Goal: Task Accomplishment & Management: Use online tool/utility

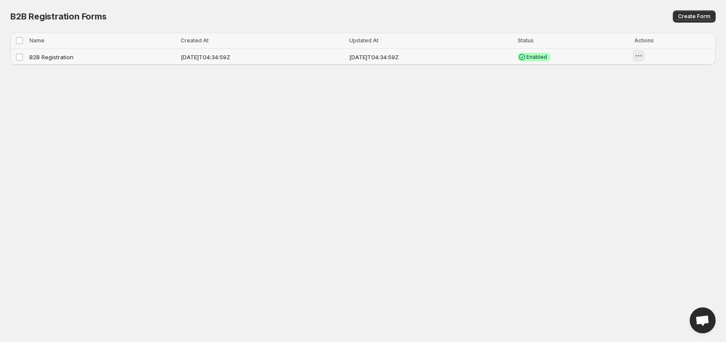
click at [643, 55] on icon "button" at bounding box center [638, 55] width 9 height 9
click at [668, 73] on icon "button" at bounding box center [663, 74] width 9 height 9
click at [641, 55] on icon "button" at bounding box center [640, 55] width 1 height 1
click at [673, 71] on span "Add to storefront" at bounding box center [683, 74] width 46 height 7
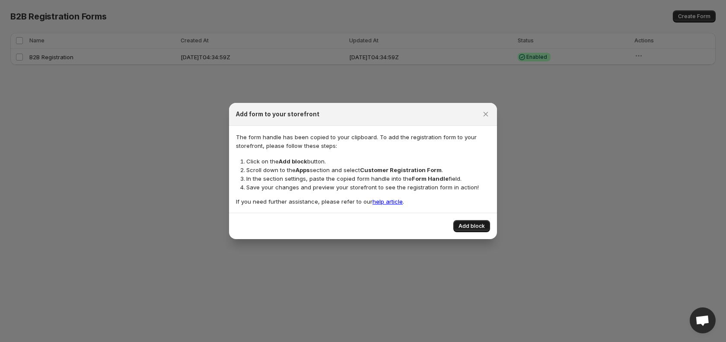
click at [466, 228] on span "Add block" at bounding box center [471, 225] width 26 height 7
click at [472, 225] on span "Add block" at bounding box center [471, 225] width 26 height 7
click at [490, 114] on button "Close" at bounding box center [485, 114] width 12 height 12
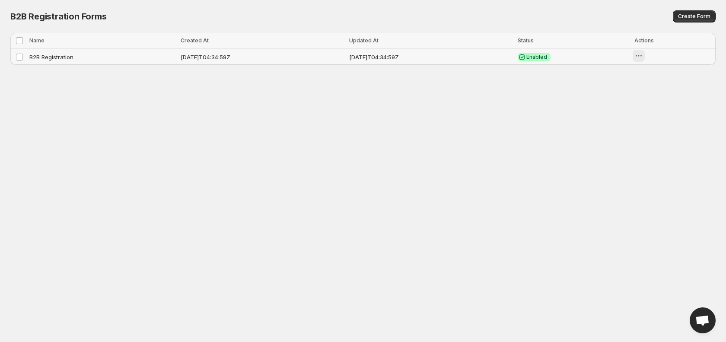
click at [641, 55] on icon "button" at bounding box center [640, 55] width 1 height 1
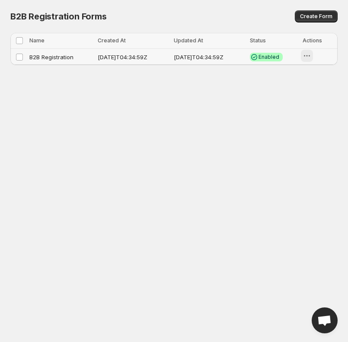
click at [308, 57] on icon "button" at bounding box center [306, 55] width 9 height 9
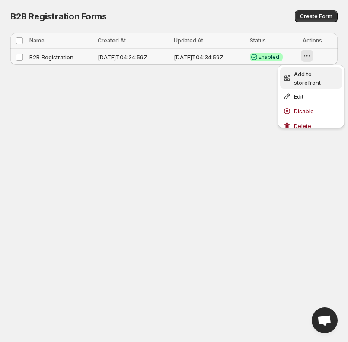
click at [300, 72] on span "Add to storefront" at bounding box center [307, 78] width 27 height 16
